Goal: Task Accomplishment & Management: Complete application form

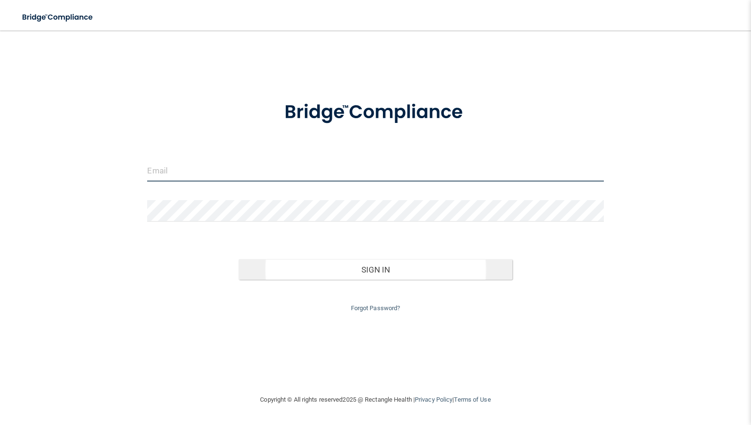
type input "[EMAIL_ADDRESS][DOMAIN_NAME]"
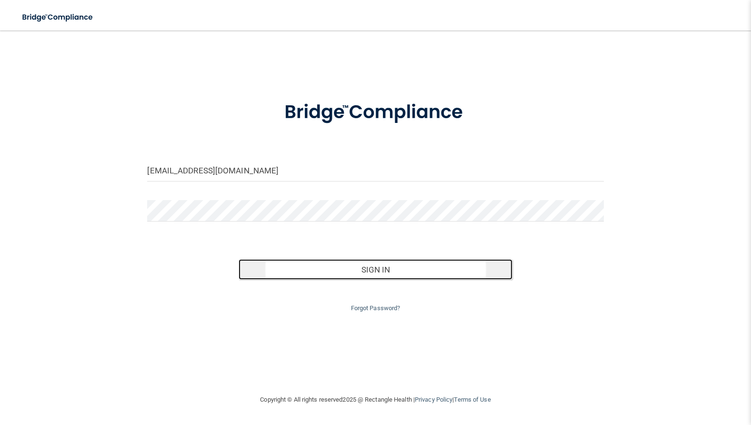
click at [377, 268] on button "Sign In" at bounding box center [376, 269] width 274 height 21
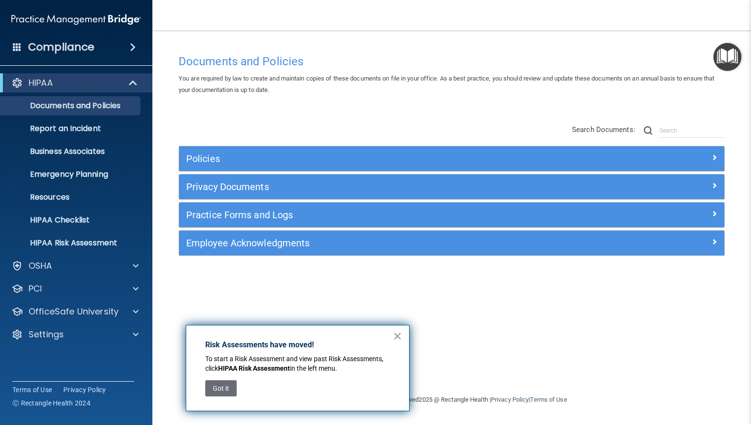
click at [398, 334] on button "×" at bounding box center [397, 335] width 9 height 15
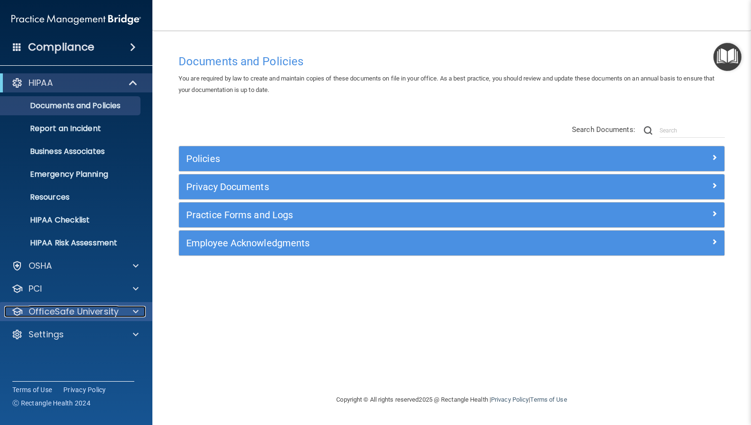
click at [138, 311] on span at bounding box center [136, 311] width 6 height 11
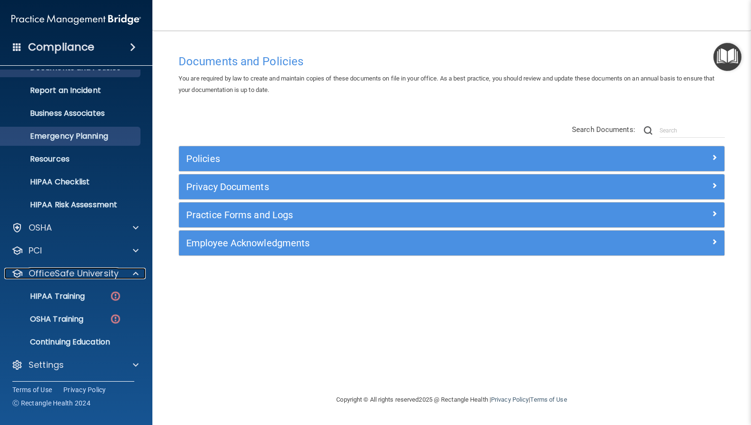
scroll to position [39, 0]
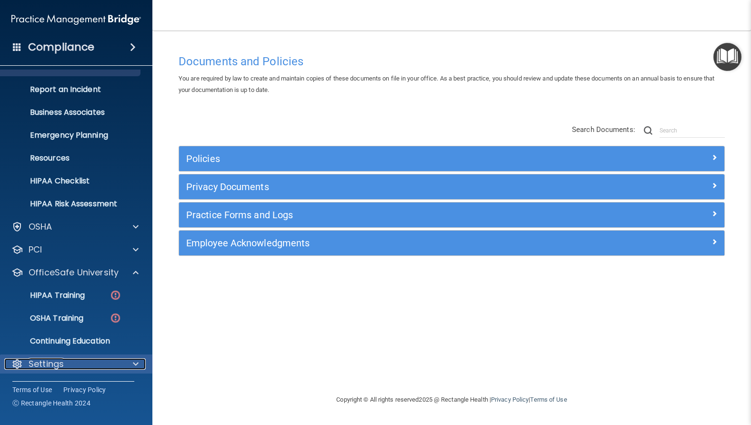
click at [139, 363] on div at bounding box center [134, 363] width 24 height 11
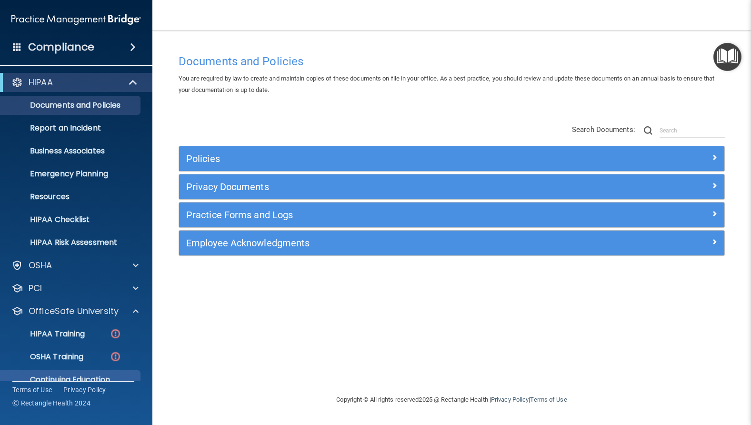
scroll to position [0, 0]
click at [135, 45] on span at bounding box center [133, 46] width 6 height 11
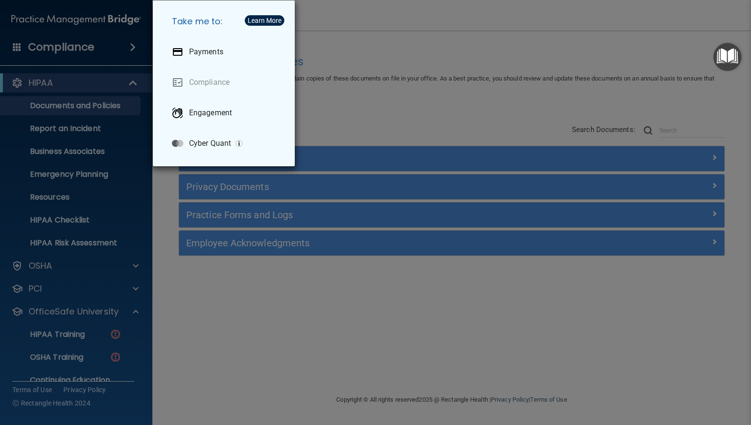
click at [218, 315] on div "Take me to: Payments Compliance Engagement Cyber Quant" at bounding box center [375, 212] width 751 height 425
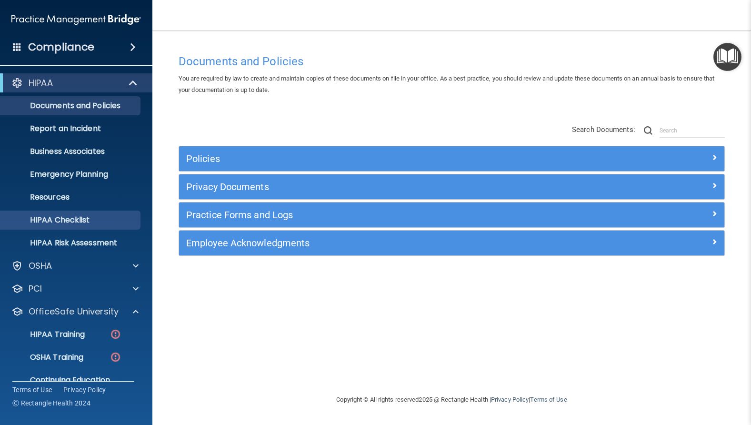
scroll to position [130, 0]
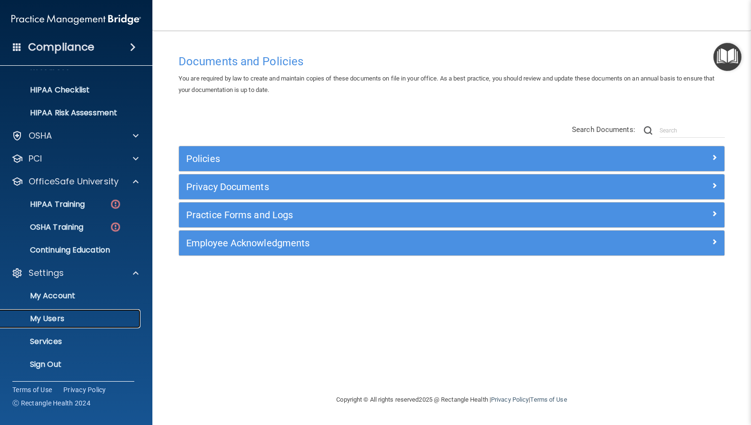
click at [52, 319] on p "My Users" at bounding box center [71, 319] width 130 height 10
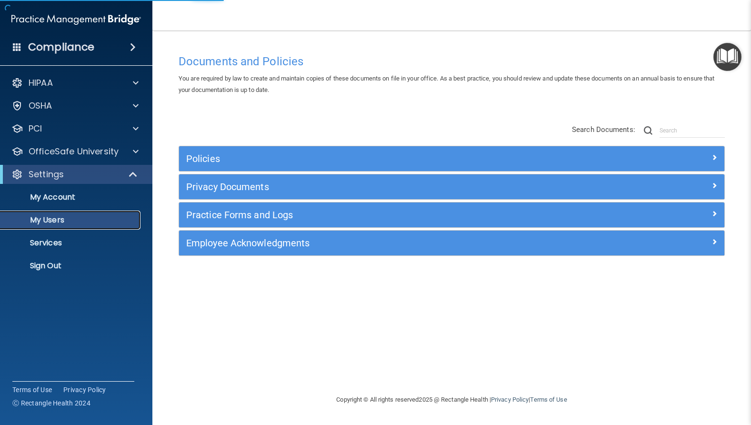
select select "20"
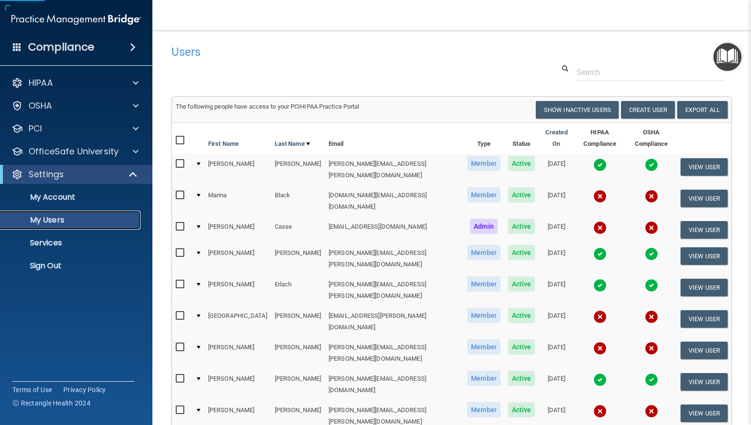
click at [53, 220] on p "My Users" at bounding box center [71, 220] width 130 height 10
click at [633, 108] on button "Create User" at bounding box center [648, 110] width 54 height 18
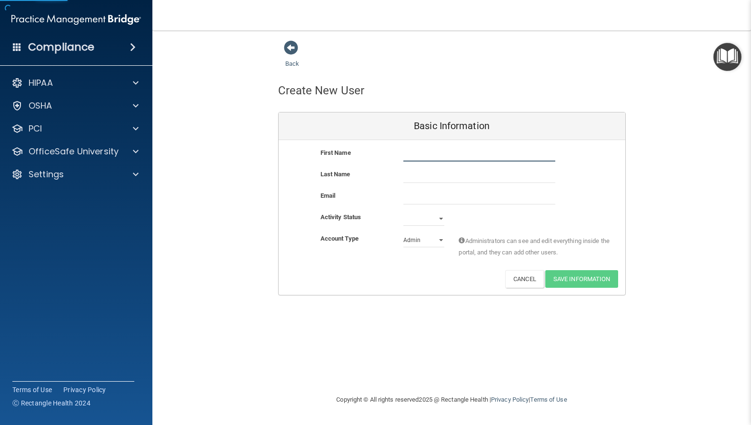
click at [451, 151] on input "text" at bounding box center [479, 154] width 152 height 14
type input "[PERSON_NAME]"
click at [474, 171] on input "text" at bounding box center [479, 176] width 152 height 14
type input "Tennier"
click at [447, 198] on input "email" at bounding box center [479, 197] width 152 height 14
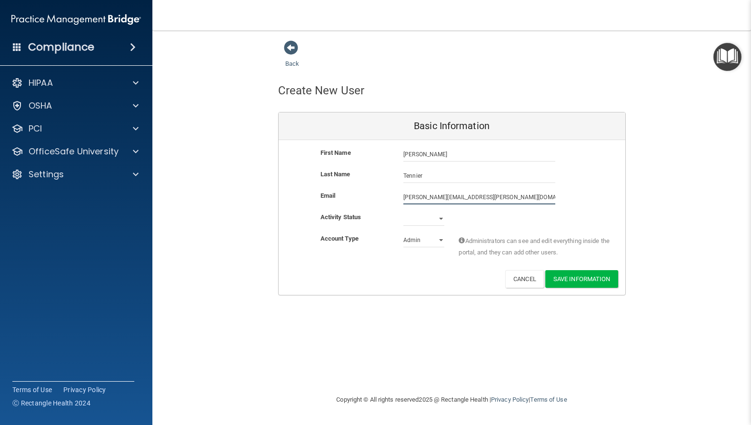
type input "[PERSON_NAME][EMAIL_ADDRESS][PERSON_NAME][DOMAIN_NAME]"
click at [435, 217] on select "Active Inactive" at bounding box center [423, 218] width 41 height 14
select select "active"
click at [403, 211] on select "Active Inactive" at bounding box center [423, 218] width 41 height 14
click at [440, 239] on select "Admin Member" at bounding box center [423, 240] width 41 height 14
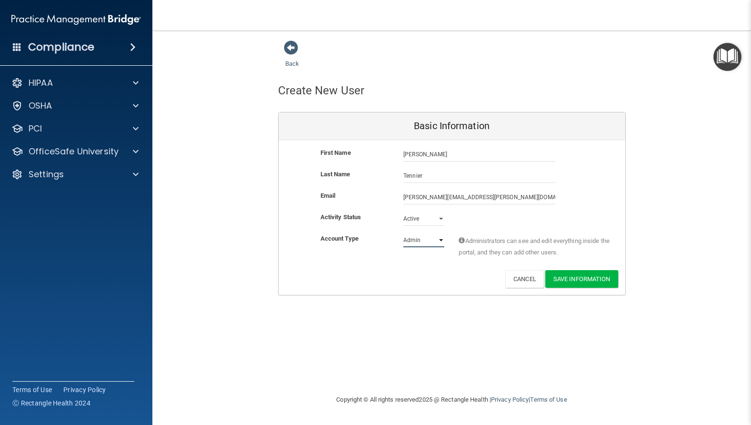
select select "practice_member"
click at [403, 233] on select "Admin Member" at bounding box center [423, 240] width 41 height 14
click at [587, 274] on button "Save Information" at bounding box center [581, 279] width 73 height 18
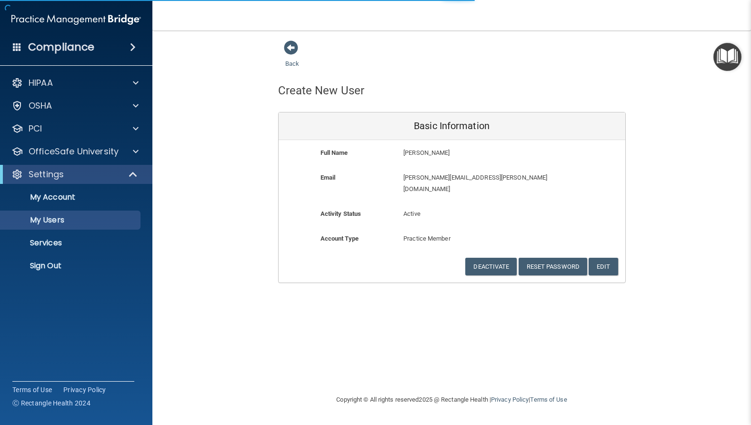
select select "20"
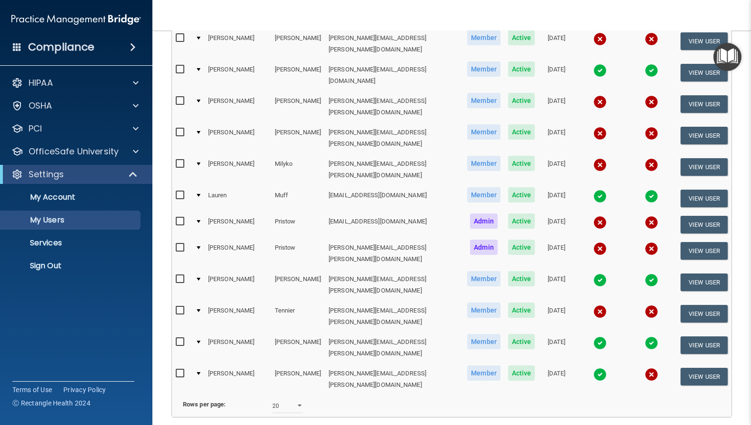
scroll to position [346, 0]
click at [593, 305] on img at bounding box center [599, 311] width 13 height 13
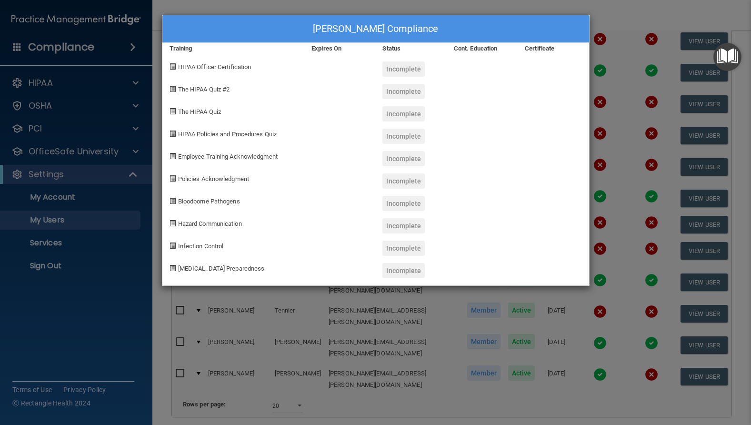
click at [338, 366] on div "[PERSON_NAME] Compliance Training Expires On Status Cont. Education Certificate…" at bounding box center [375, 212] width 751 height 425
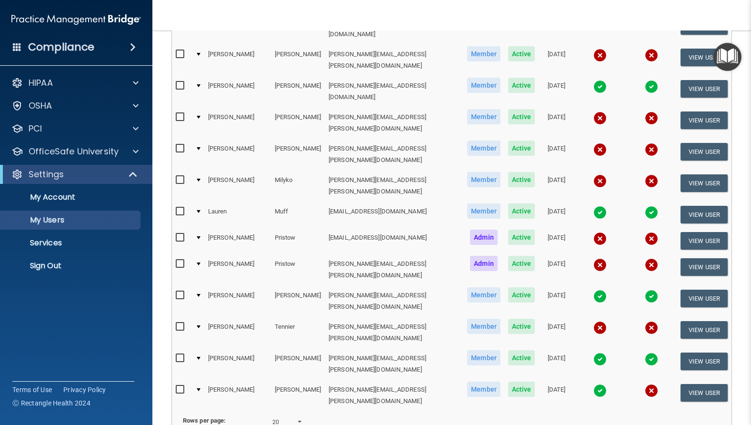
scroll to position [329, 0]
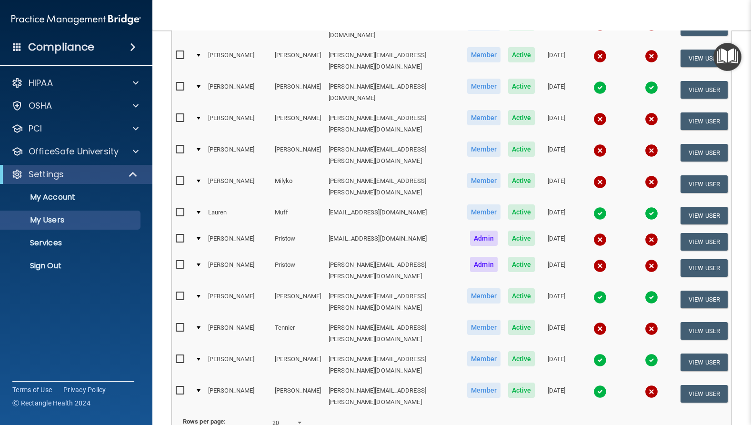
click at [178, 324] on input "checkbox" at bounding box center [181, 328] width 11 height 8
checkbox input "true"
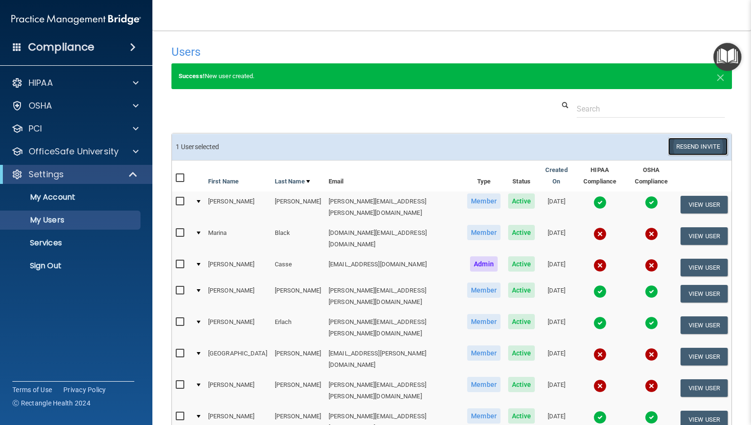
click at [689, 143] on button "Resend Invite" at bounding box center [698, 147] width 60 height 18
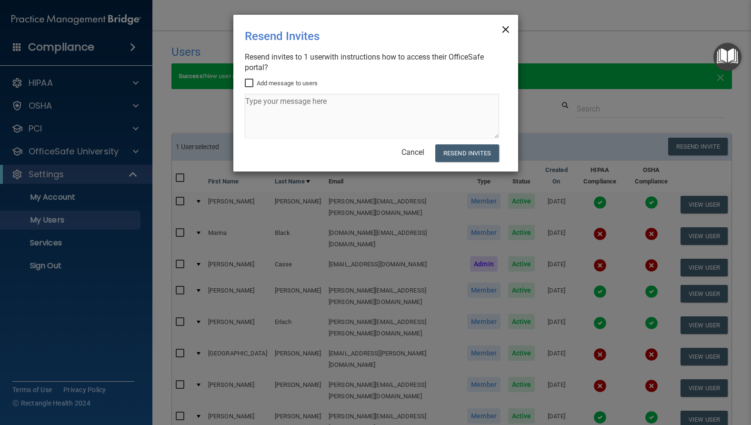
click at [508, 27] on span "×" at bounding box center [506, 28] width 9 height 19
